Goal: Navigation & Orientation: Find specific page/section

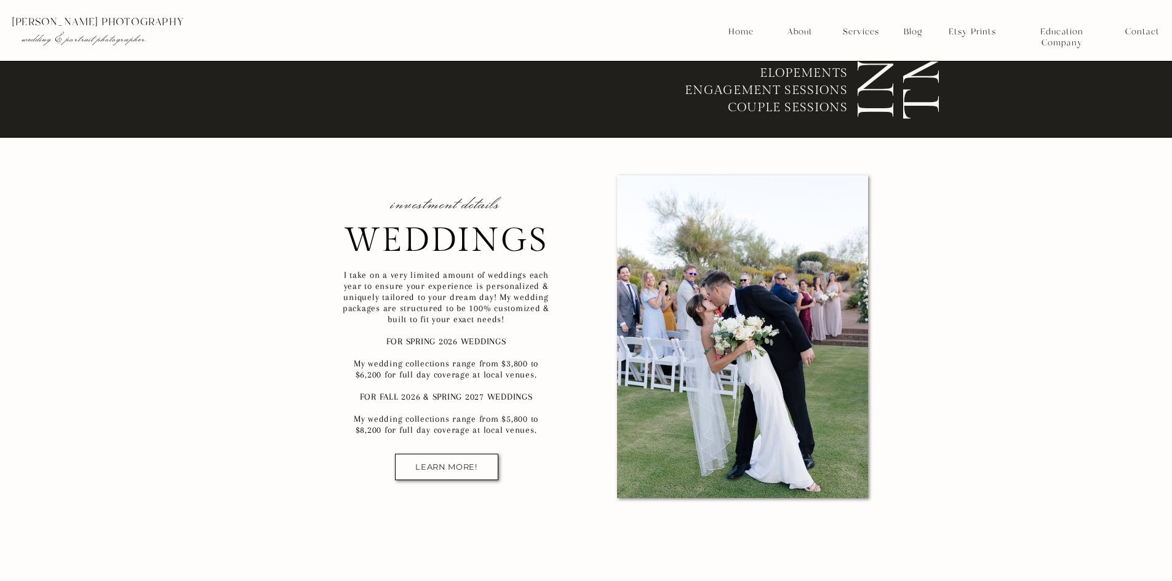
scroll to position [7613, 0]
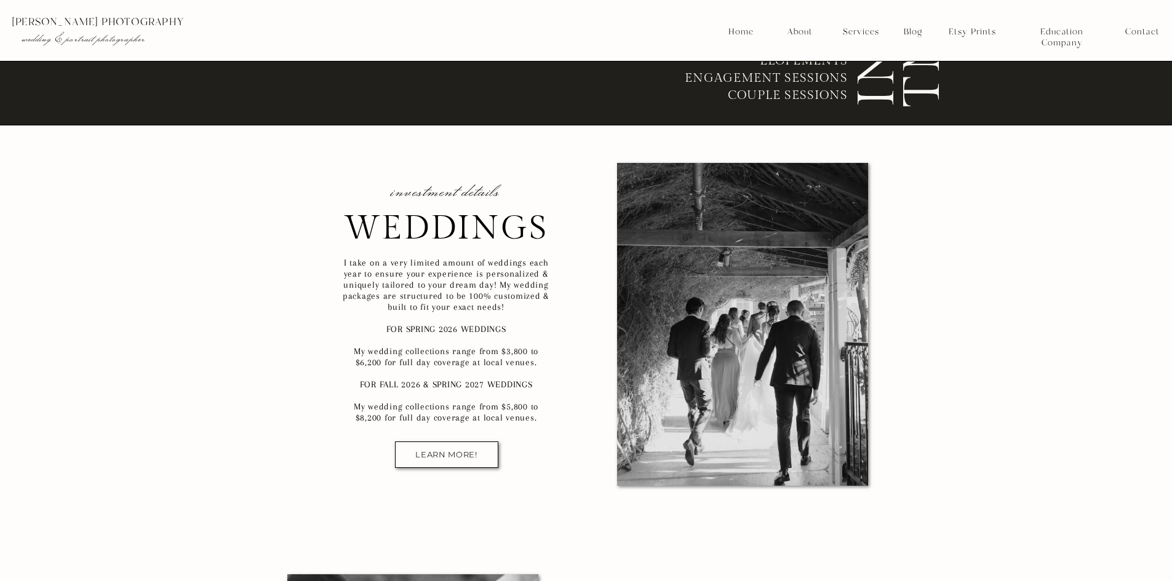
click at [428, 454] on nav "LEARN MORE!" at bounding box center [446, 454] width 81 height 9
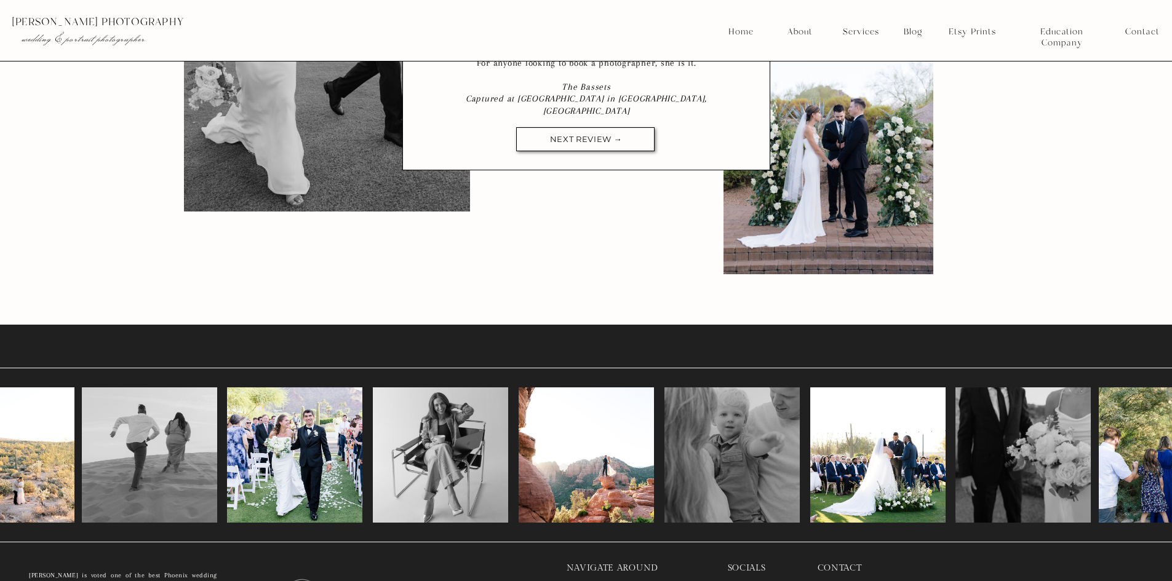
scroll to position [3388, 0]
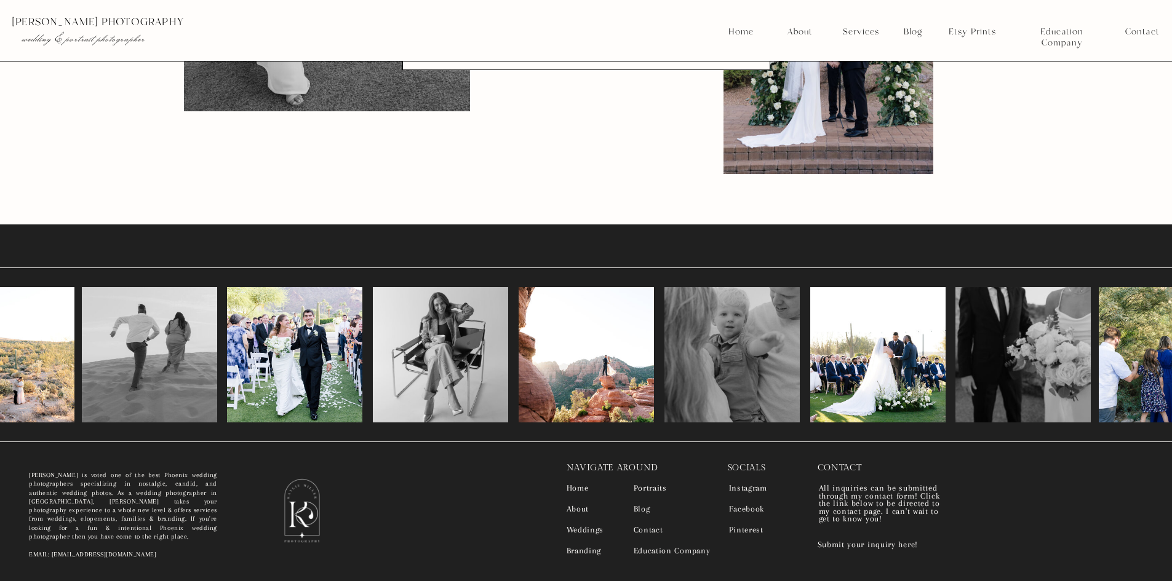
click at [572, 552] on nav "Branding" at bounding box center [582, 552] width 31 height 9
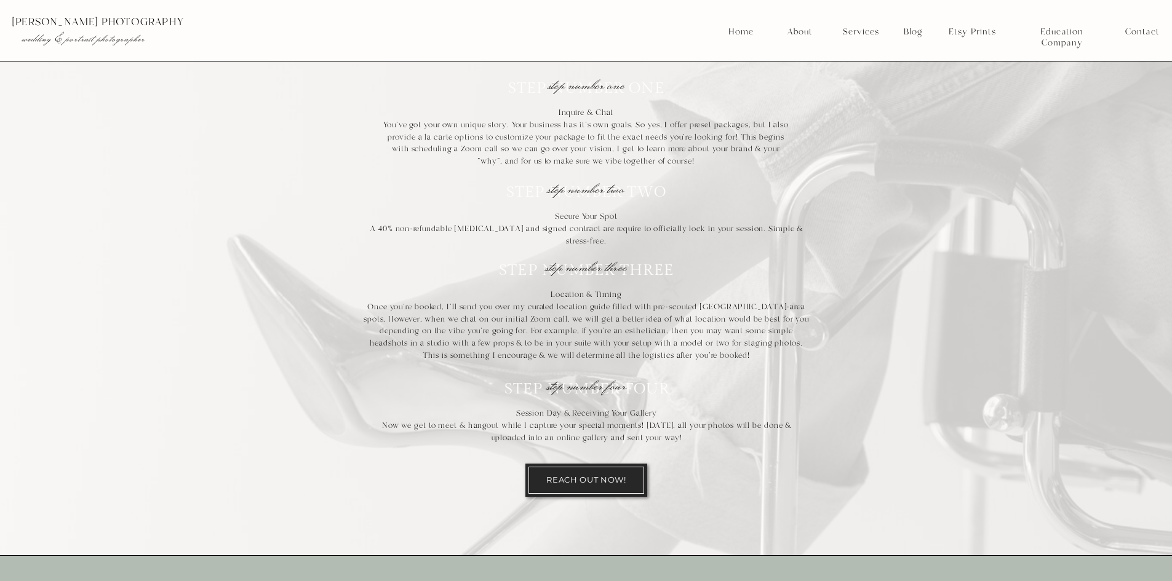
scroll to position [6827, 0]
